Goal: Transaction & Acquisition: Purchase product/service

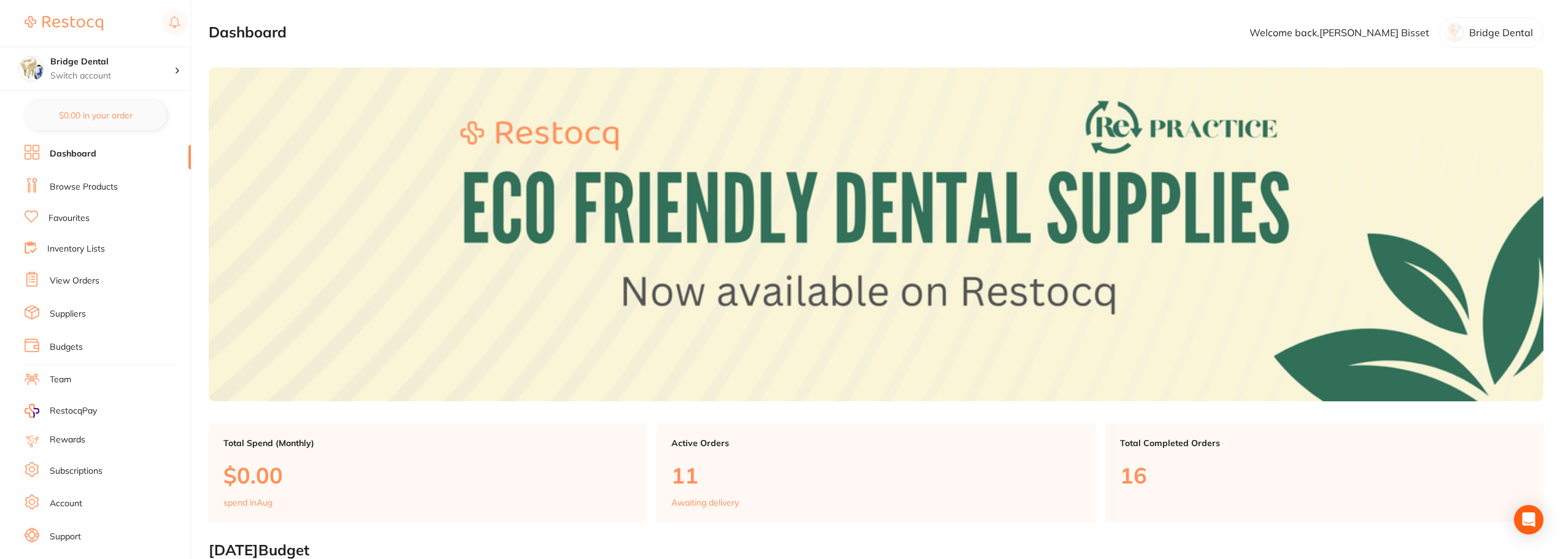
click at [79, 187] on link "Browse Products" at bounding box center [84, 187] width 68 height 12
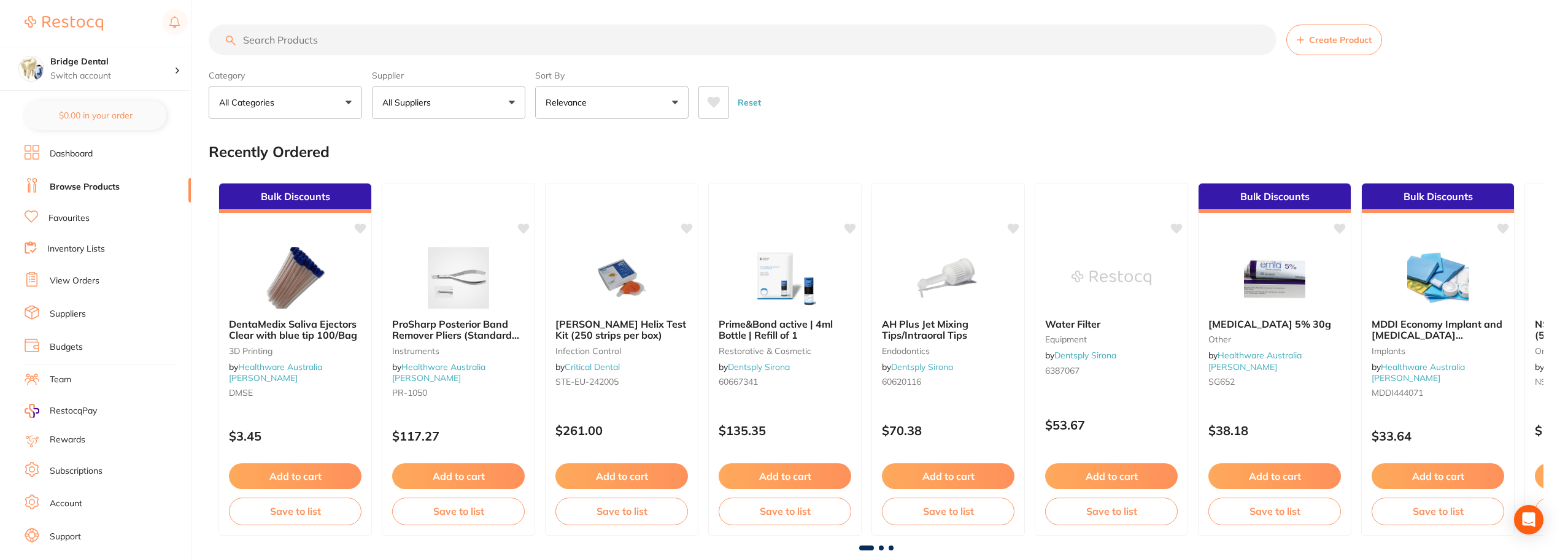
click at [298, 40] on input "search" at bounding box center [742, 40] width 1068 height 31
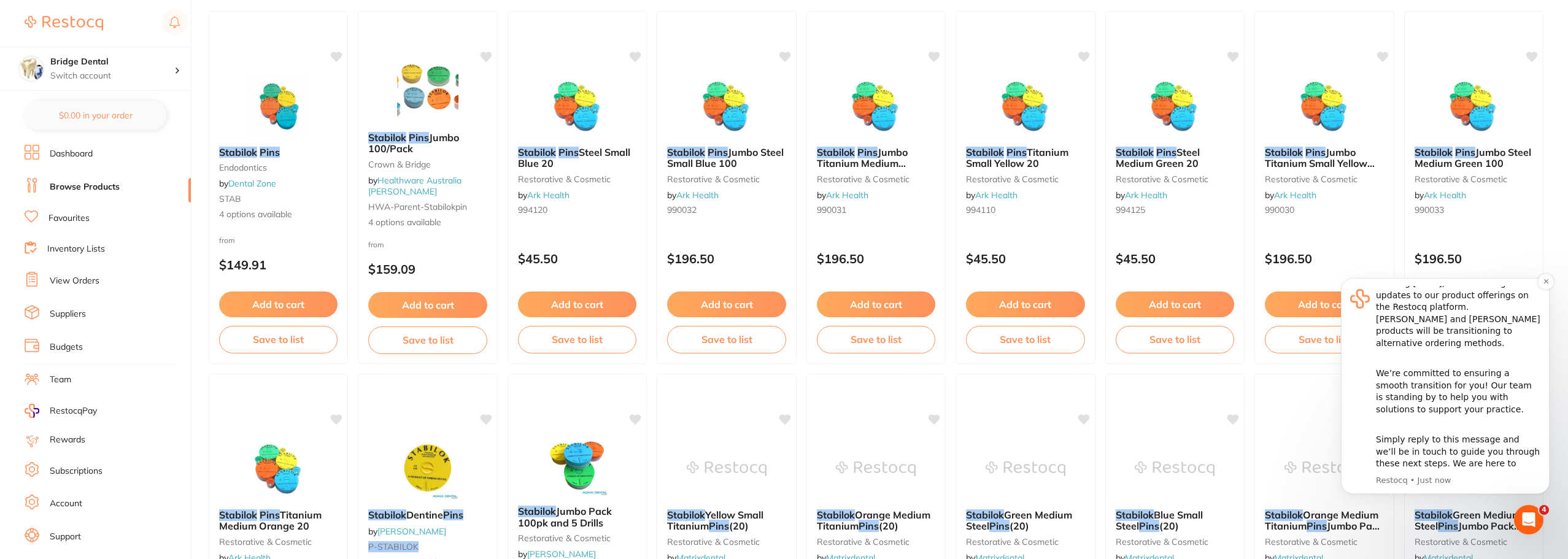
scroll to position [184, 0]
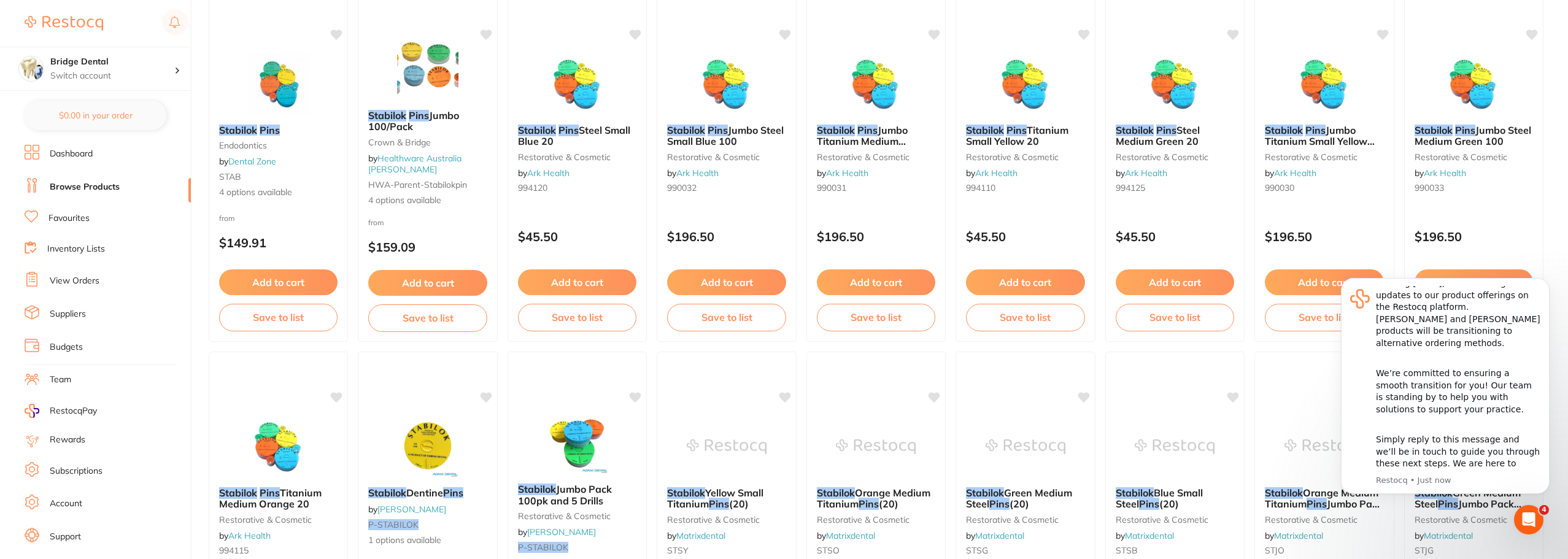
type input "stabilok pins"
click at [1536, 526] on div "Open Intercom Messenger" at bounding box center [1528, 519] width 40 height 40
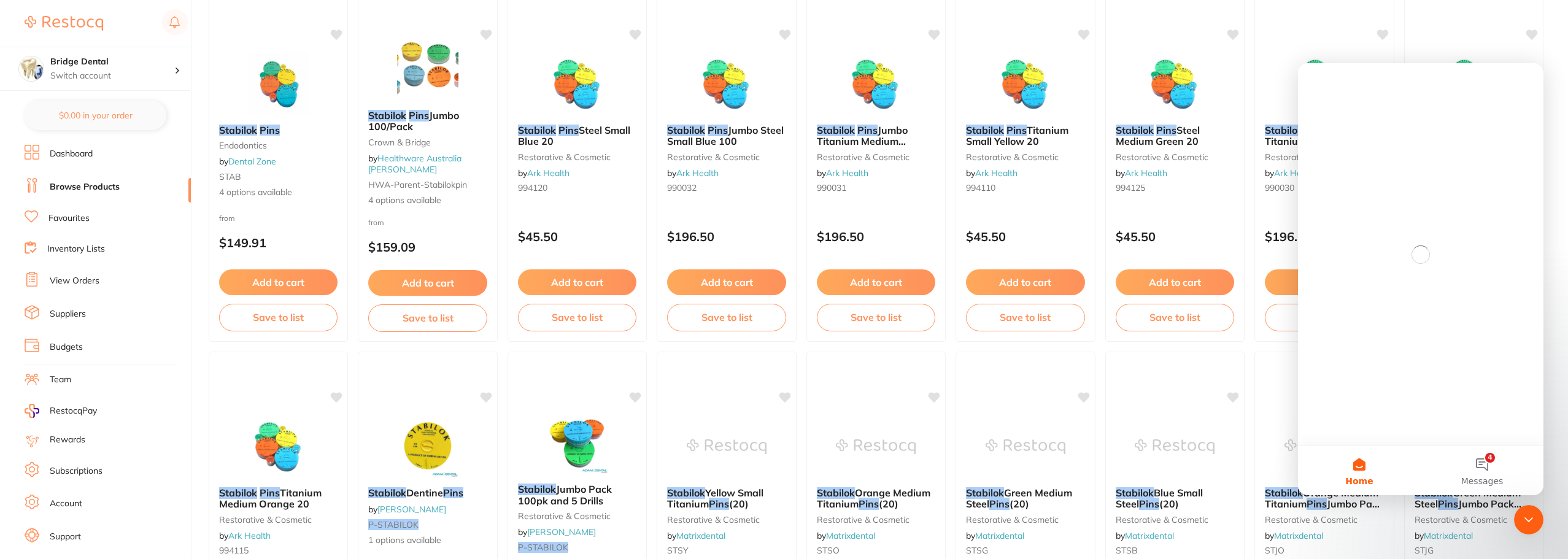
scroll to position [0, 0]
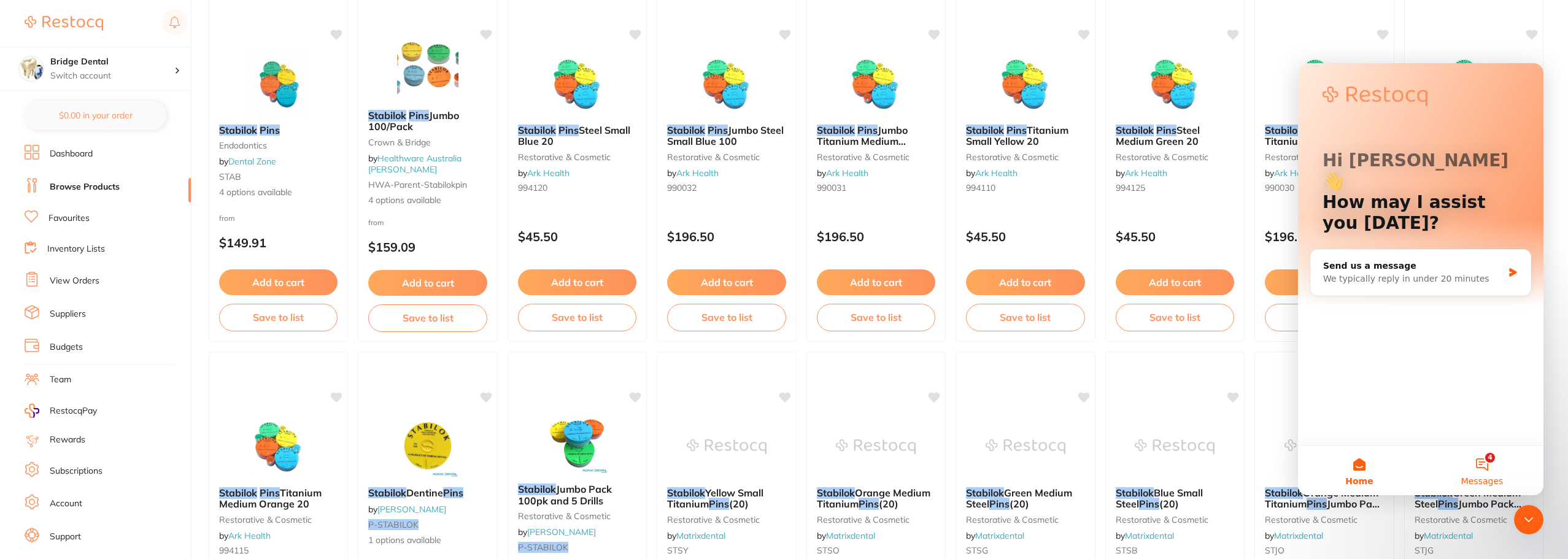
click at [1489, 466] on button "4 Messages" at bounding box center [1482, 470] width 123 height 49
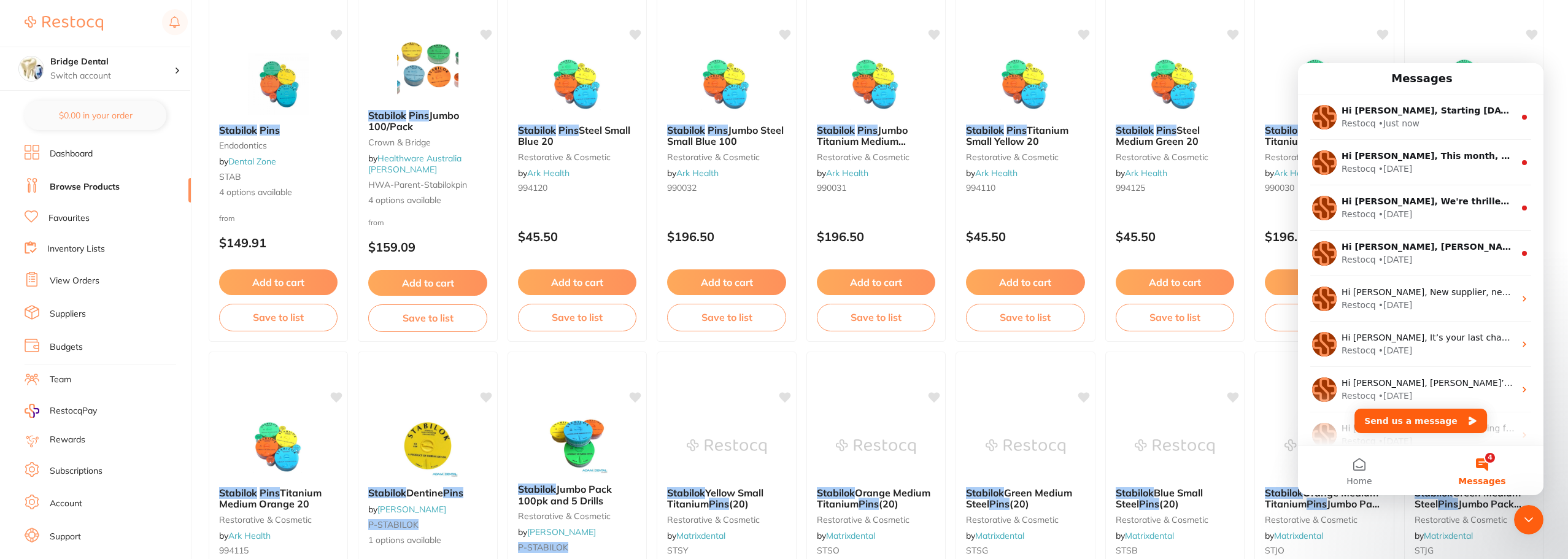
click at [1526, 520] on icon "Close Intercom Messenger" at bounding box center [1528, 519] width 15 height 15
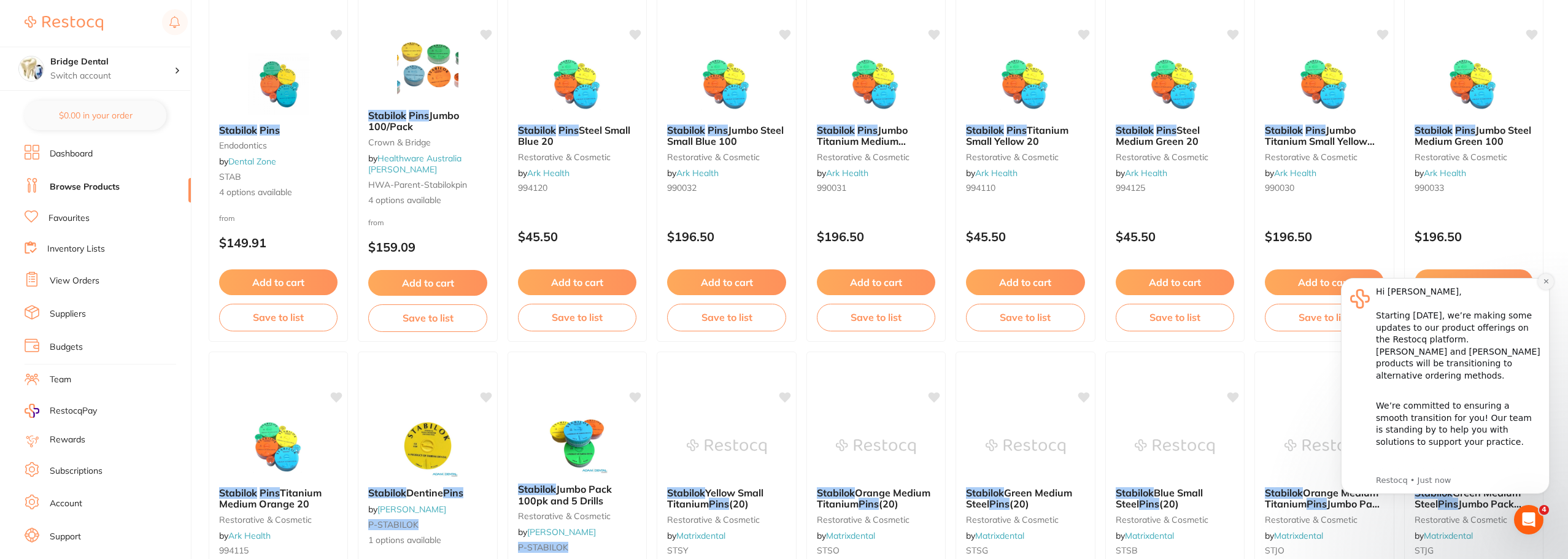
click at [1546, 278] on icon "Dismiss notification" at bounding box center [1546, 281] width 7 height 7
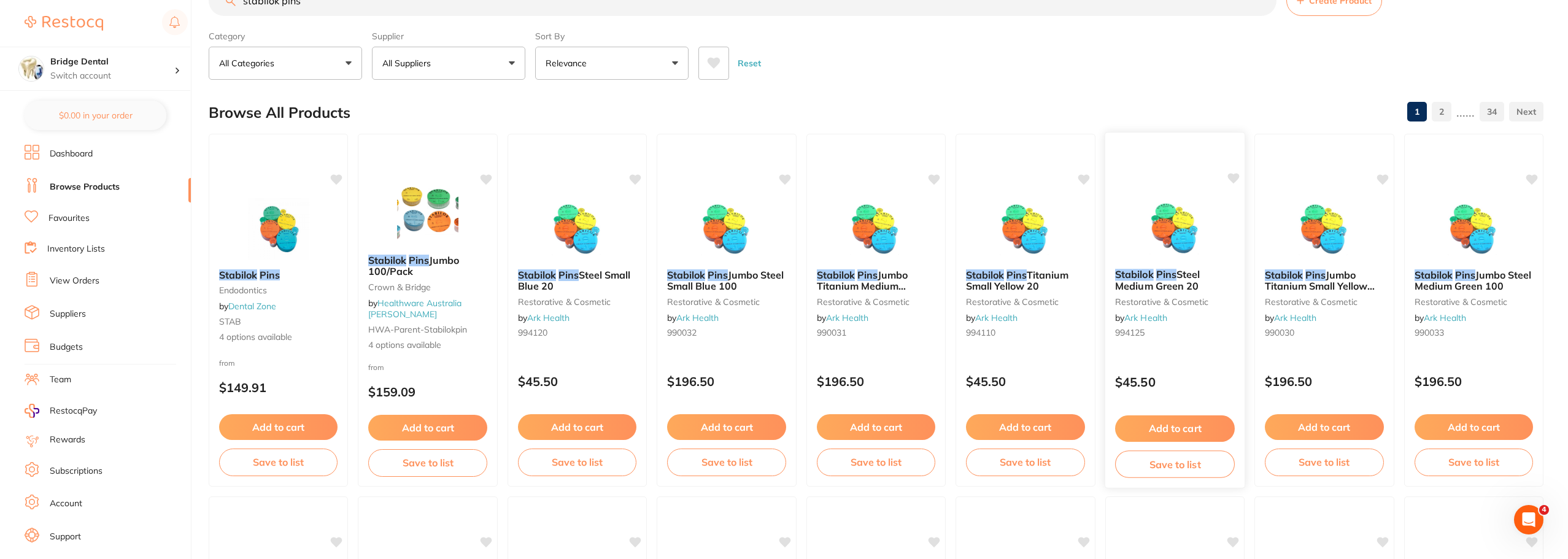
scroll to position [61, 0]
